Goal: Information Seeking & Learning: Compare options

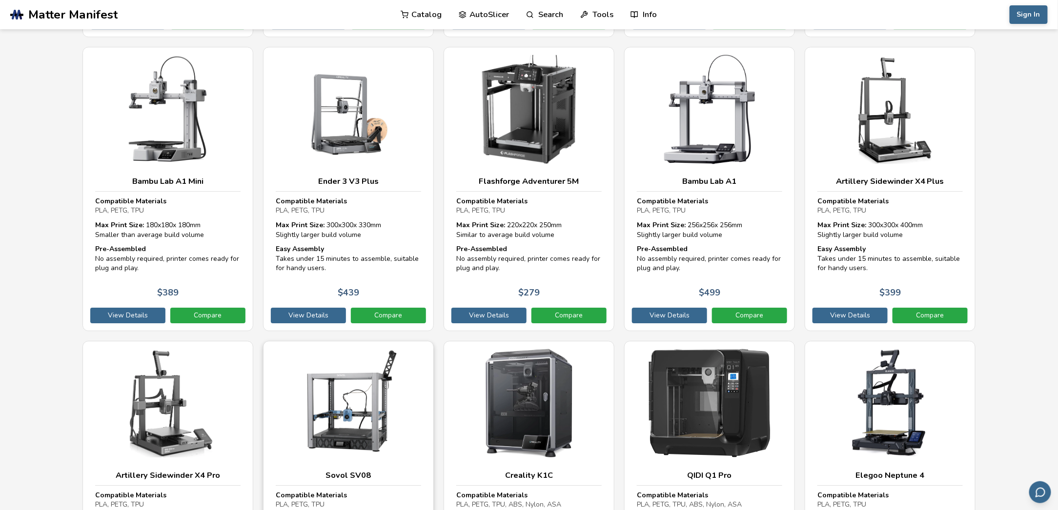
scroll to position [1415, 0]
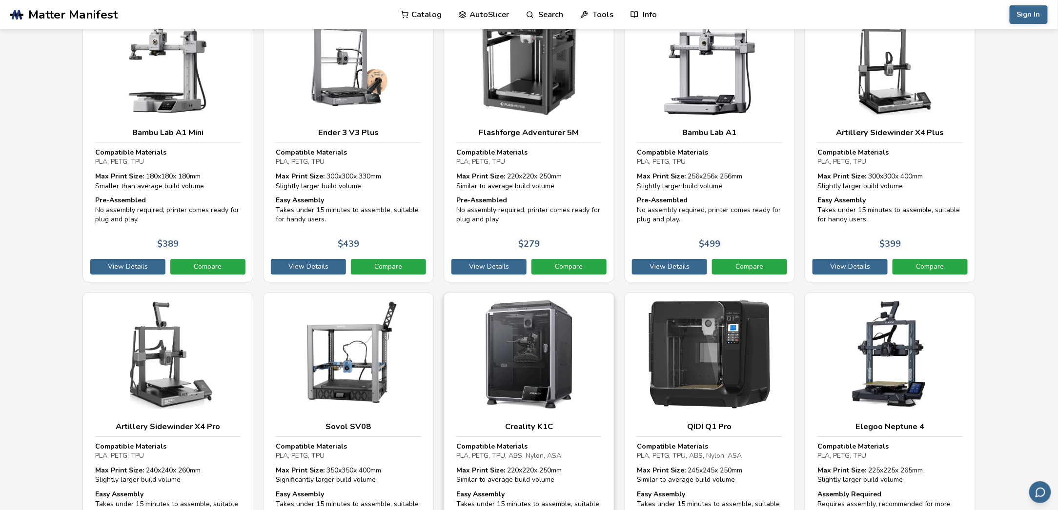
click at [528, 328] on img at bounding box center [528, 354] width 145 height 109
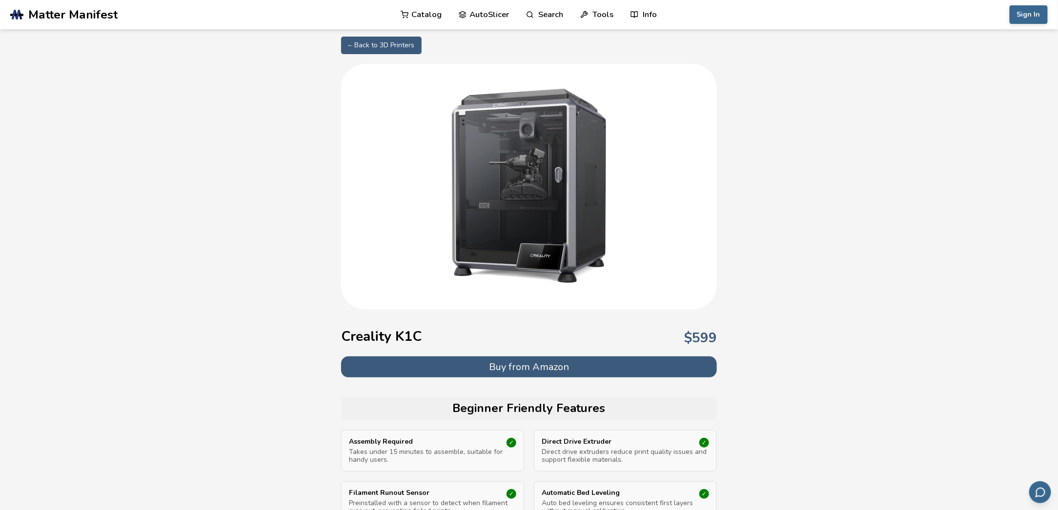
select select "**********"
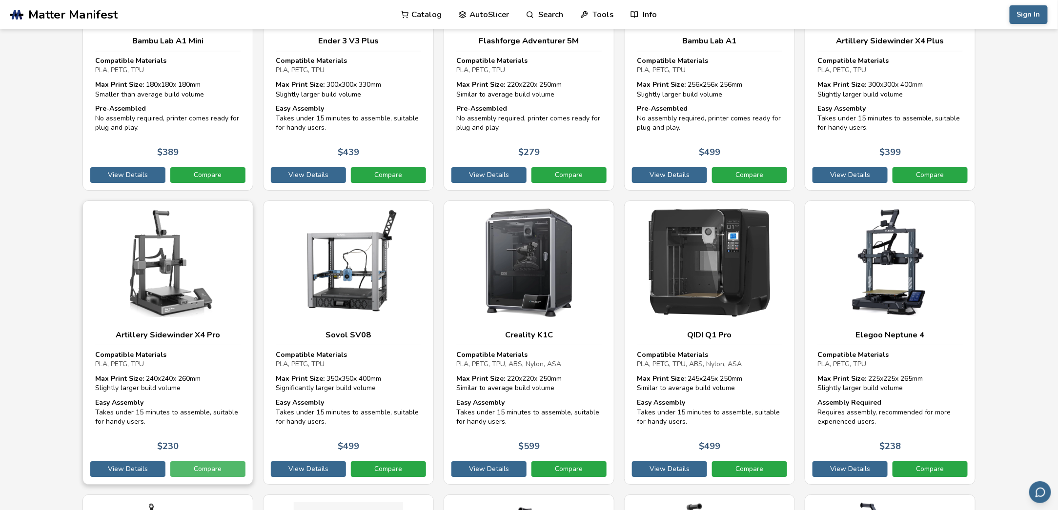
scroll to position [1561, 0]
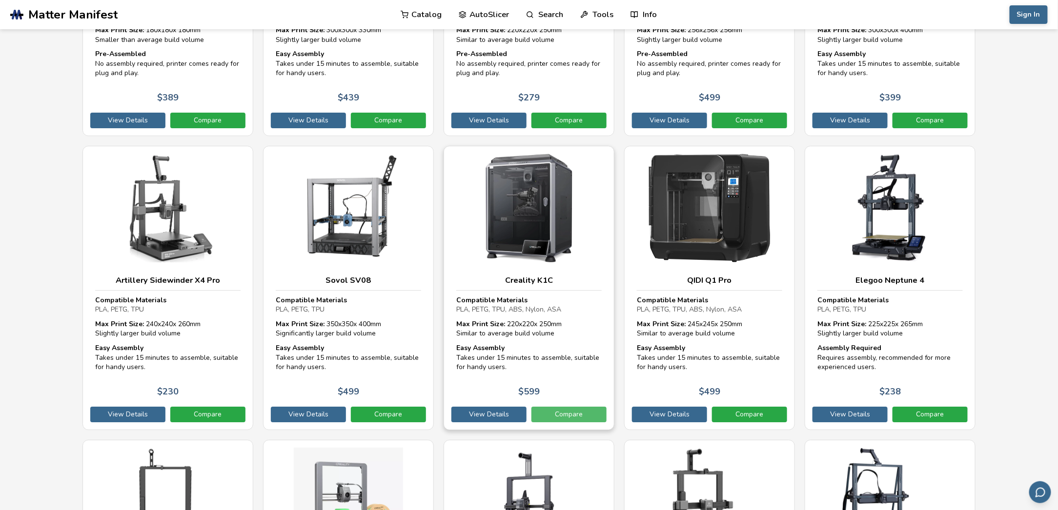
click at [576, 407] on link "Compare" at bounding box center [568, 415] width 75 height 16
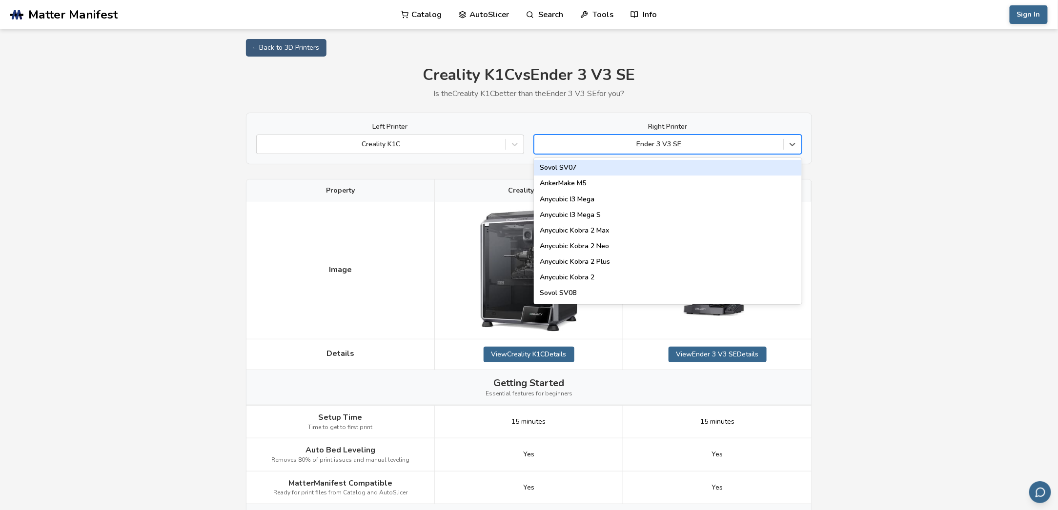
click at [653, 148] on div at bounding box center [658, 145] width 239 height 10
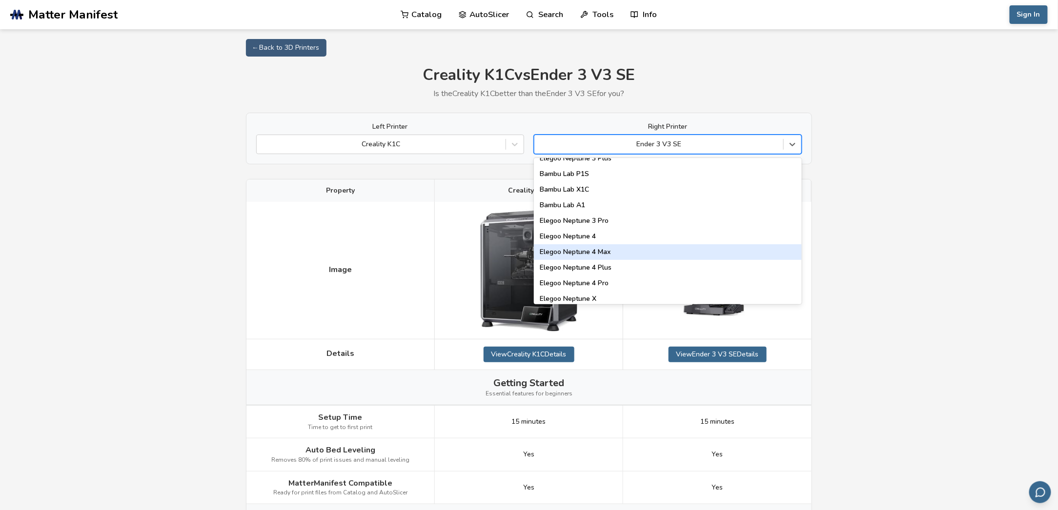
scroll to position [666, 0]
click at [650, 254] on div "Bambu Lab A1" at bounding box center [668, 254] width 268 height 16
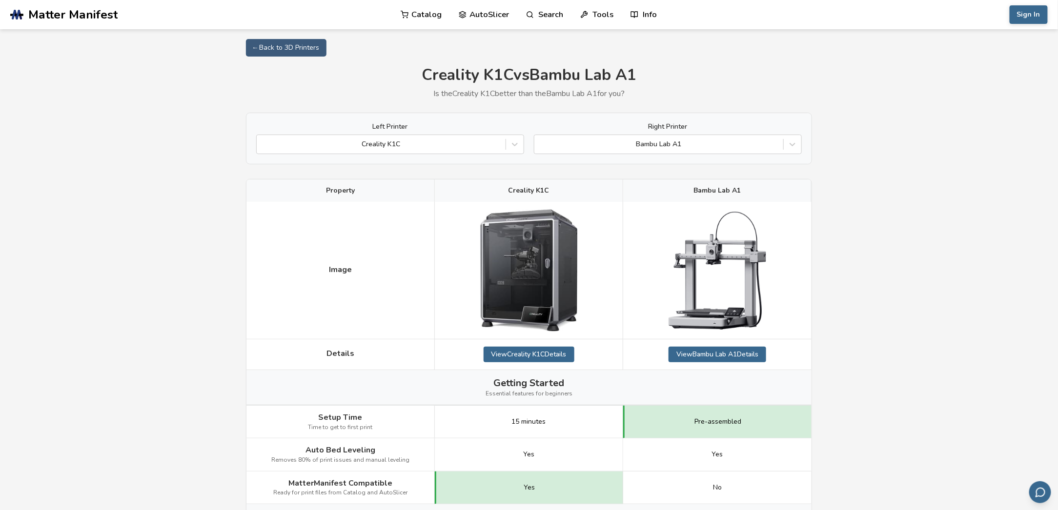
click at [45, 15] on span "Matter Manifest" at bounding box center [72, 15] width 89 height 14
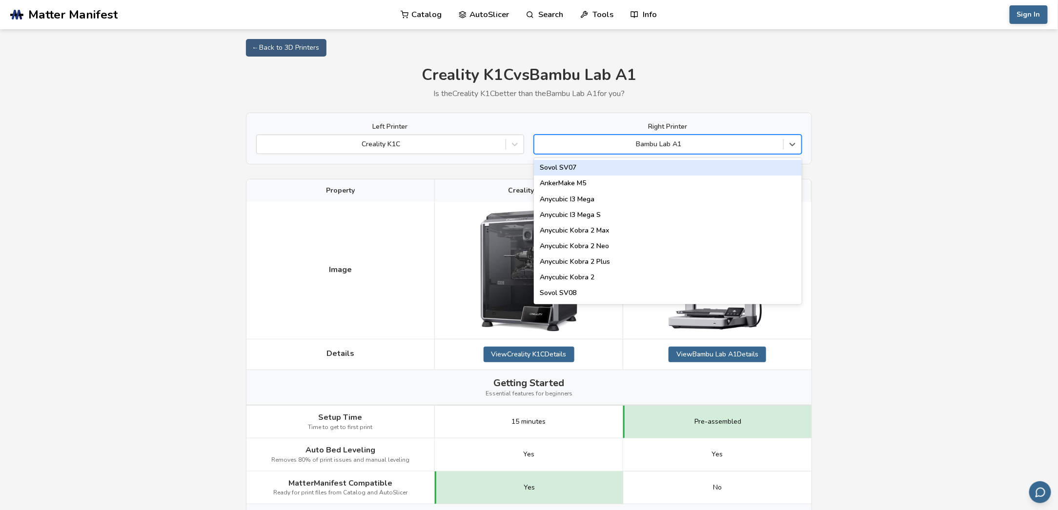
click at [640, 139] on div "Bambu Lab A1" at bounding box center [658, 145] width 249 height 14
